Goal: Task Accomplishment & Management: Manage account settings

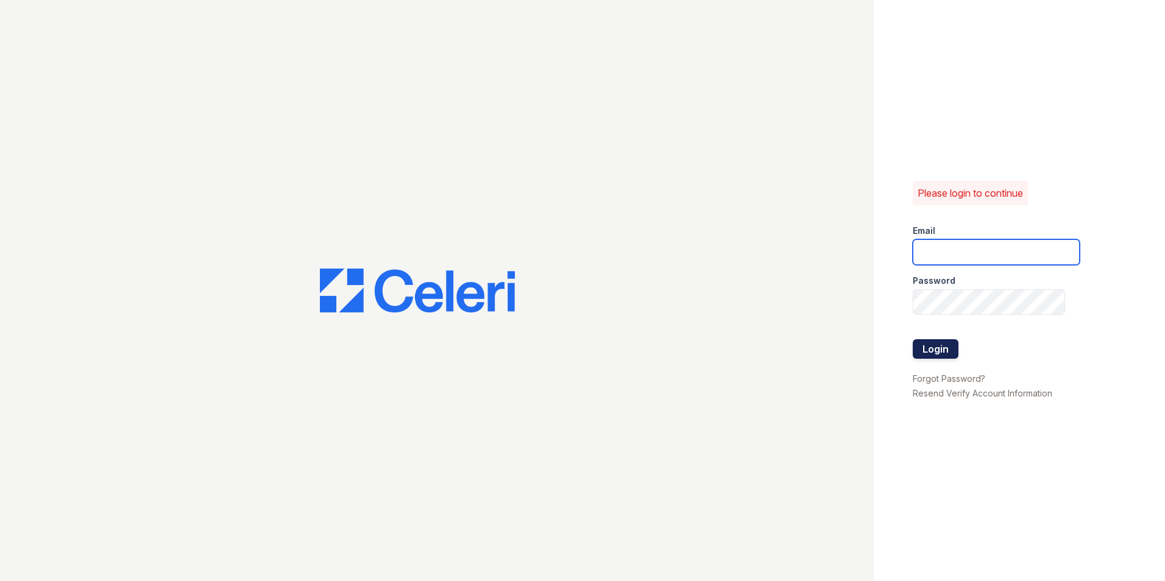
type input "[EMAIL_ADDRESS][PERSON_NAME][DOMAIN_NAME]"
click at [951, 353] on button "Login" at bounding box center [936, 348] width 46 height 19
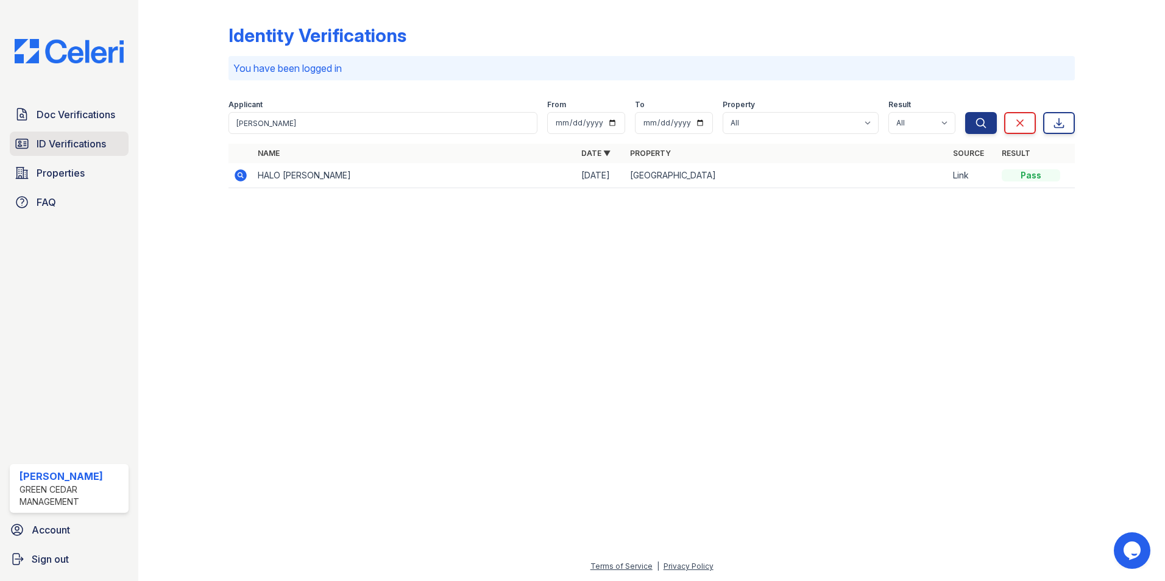
click at [53, 144] on span "ID Verifications" at bounding box center [71, 143] width 69 height 15
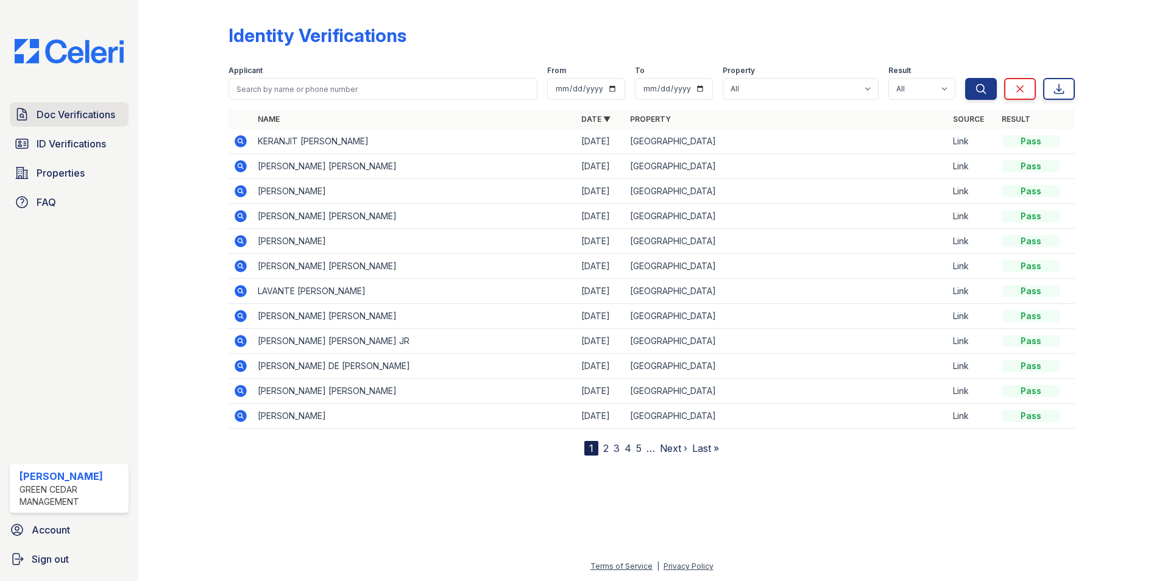
click at [80, 110] on span "Doc Verifications" at bounding box center [76, 114] width 79 height 15
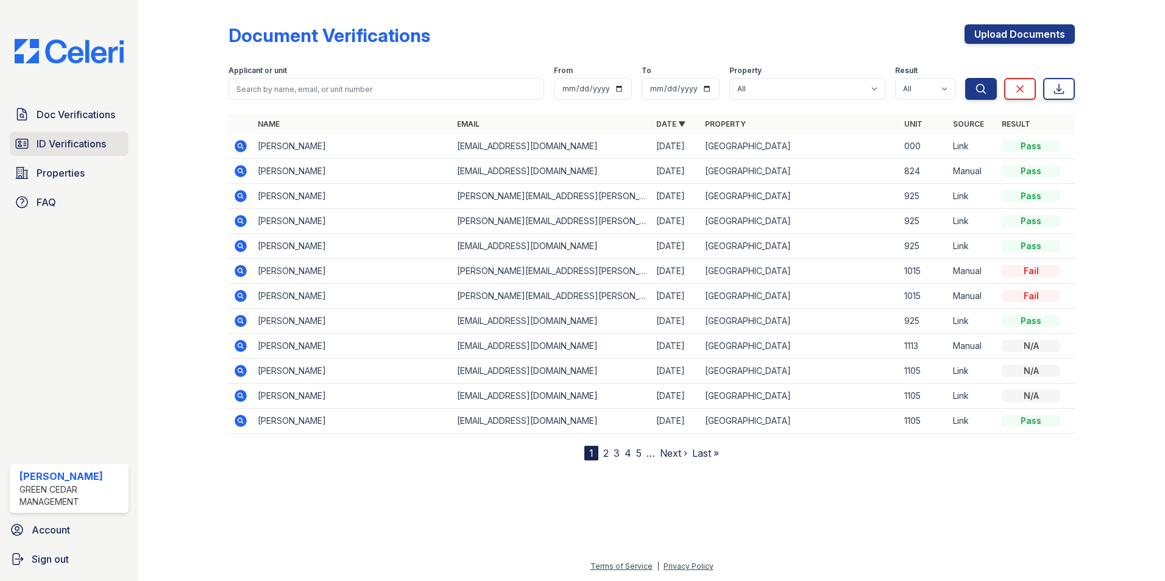
click at [79, 146] on span "ID Verifications" at bounding box center [71, 143] width 69 height 15
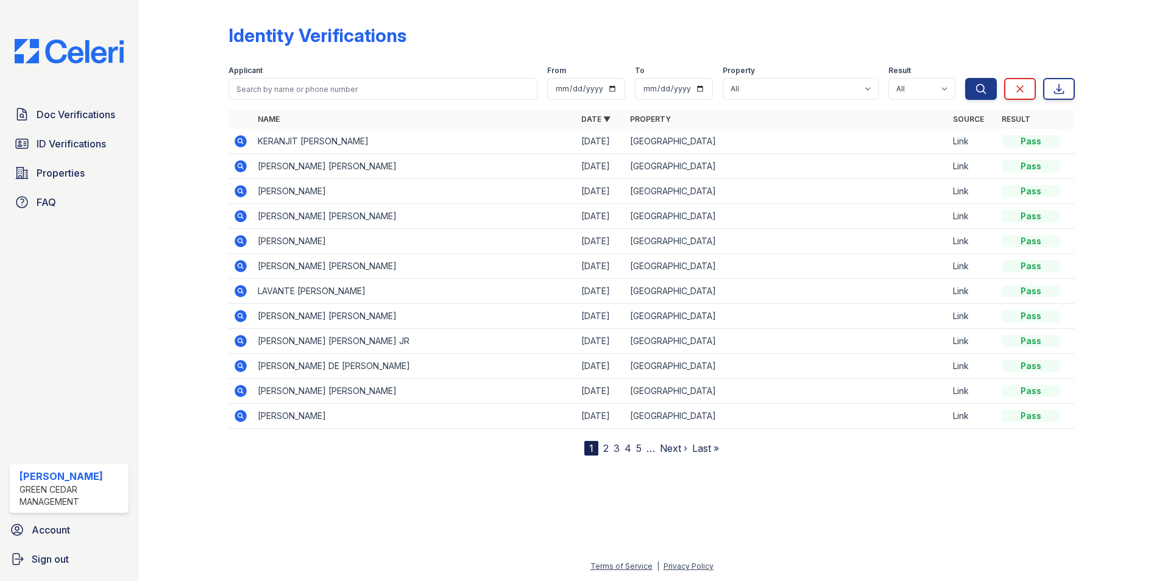
click at [604, 448] on link "2" at bounding box center [605, 448] width 5 height 12
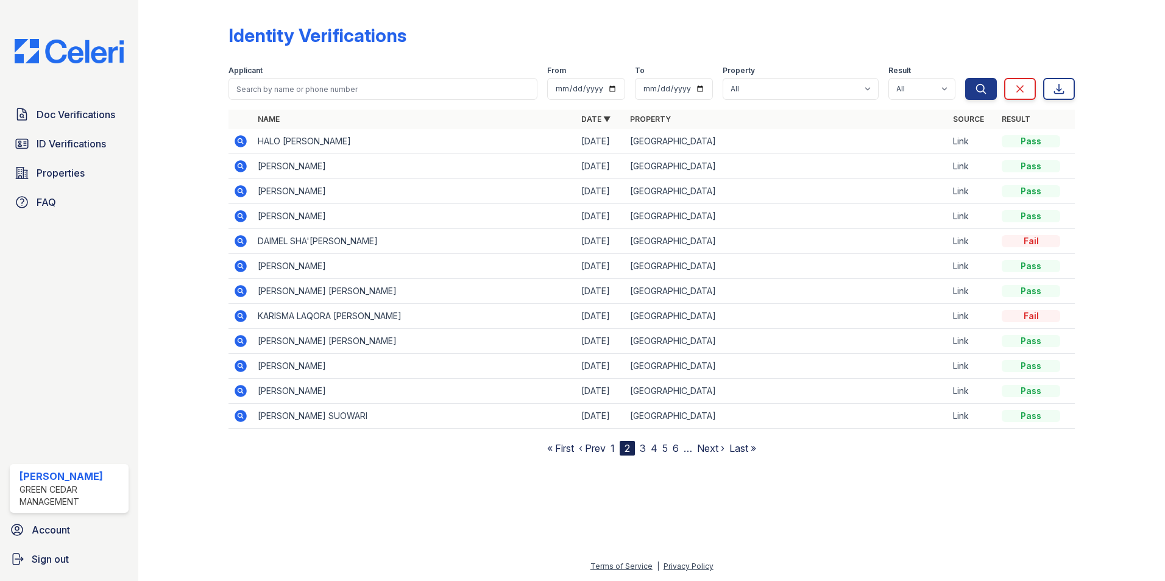
click at [615, 447] on link "1" at bounding box center [613, 448] width 4 height 12
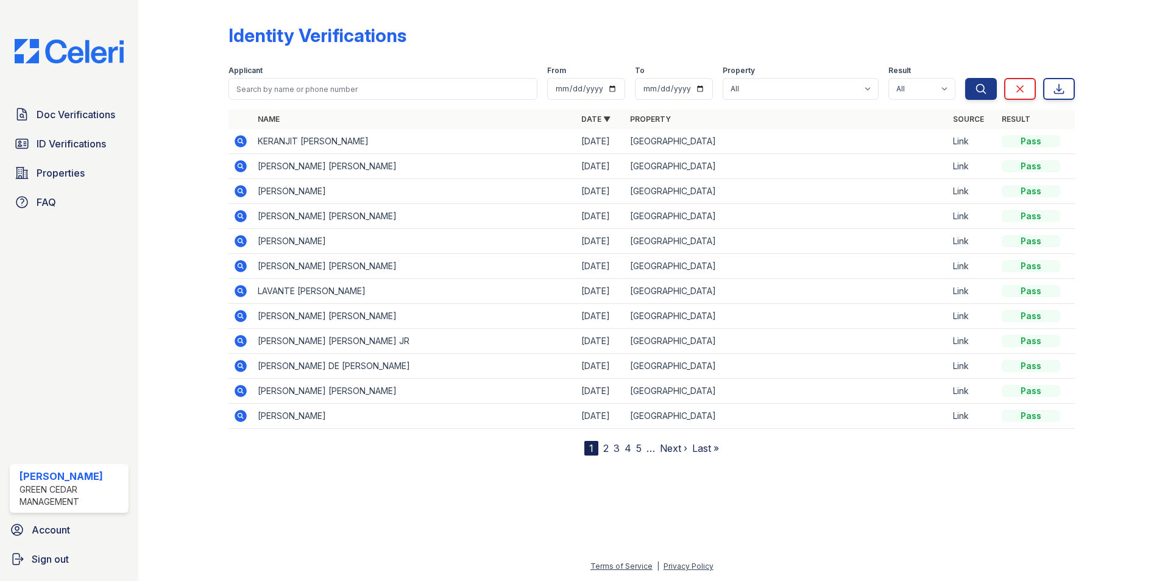
click at [607, 453] on link "2" at bounding box center [605, 448] width 5 height 12
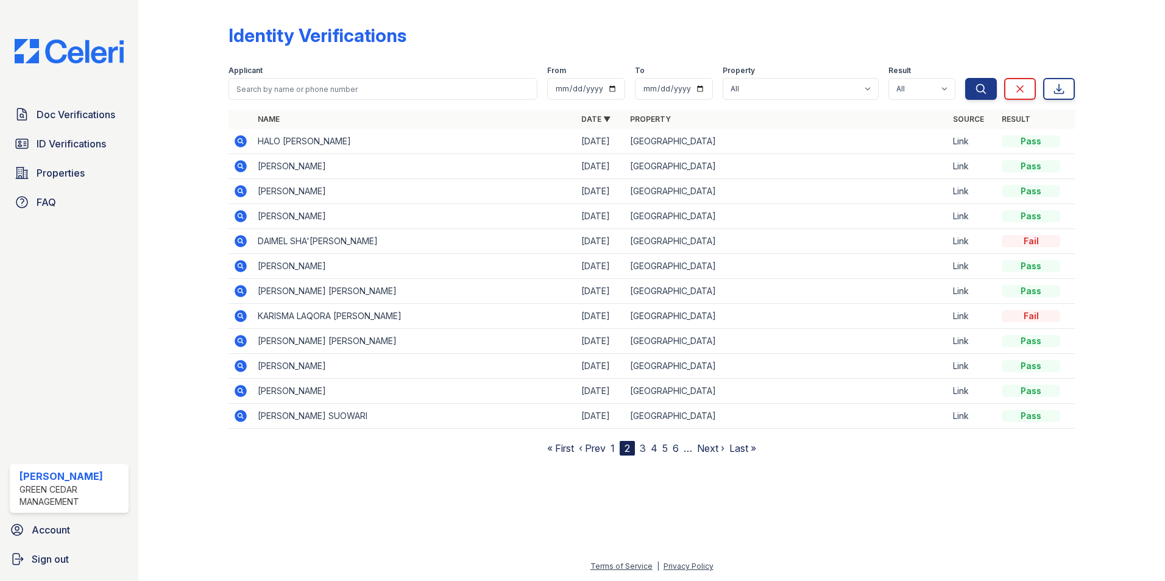
drag, startPoint x: 951, startPoint y: 266, endPoint x: 937, endPoint y: 258, distance: 16.1
drag, startPoint x: 937, startPoint y: 258, endPoint x: 612, endPoint y: 447, distance: 375.7
click at [612, 447] on link "1" at bounding box center [613, 448] width 4 height 12
